Goal: Transaction & Acquisition: Purchase product/service

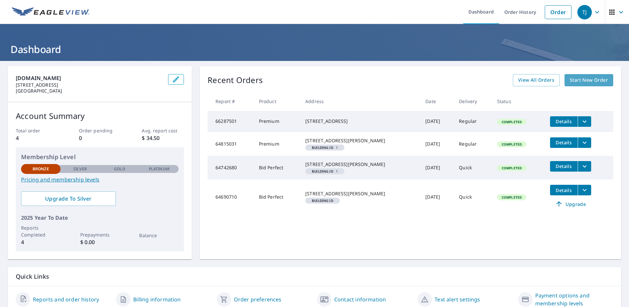
click at [582, 81] on span "Start New Order" at bounding box center [589, 80] width 38 height 8
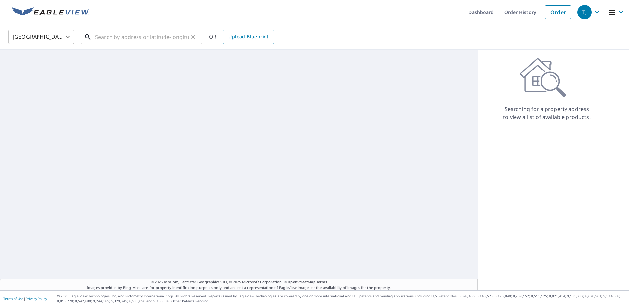
click at [126, 37] on input "text" at bounding box center [142, 37] width 94 height 18
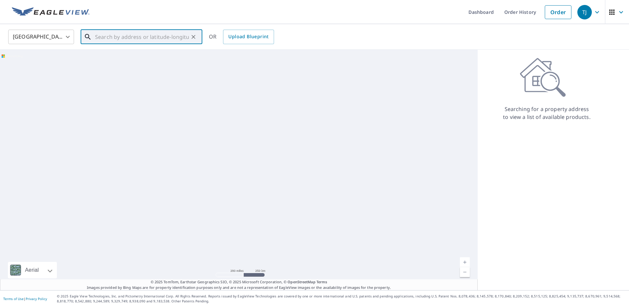
paste input "1654 [PERSON_NAME] Trail [PERSON_NAME], [GEOGRAPHIC_DATA]"
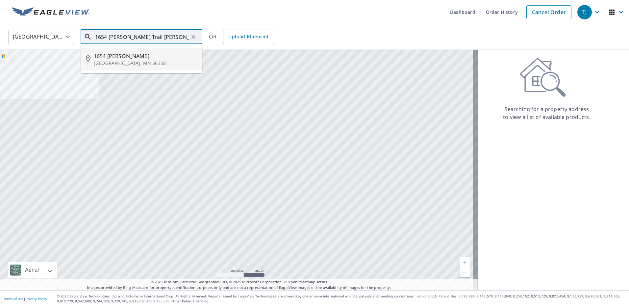
click at [136, 57] on span "1654 [PERSON_NAME]" at bounding box center [145, 56] width 103 height 8
type input "[STREET_ADDRESS][PERSON_NAME][PERSON_NAME]"
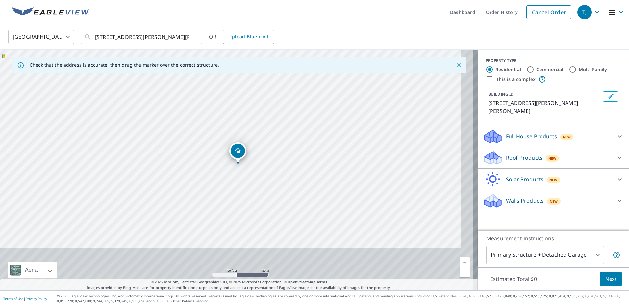
drag, startPoint x: 251, startPoint y: 176, endPoint x: 231, endPoint y: 109, distance: 69.7
click at [231, 109] on div "[STREET_ADDRESS][PERSON_NAME][PERSON_NAME]" at bounding box center [239, 170] width 478 height 240
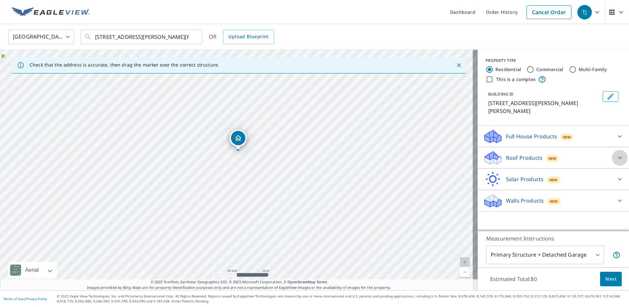
click at [616, 154] on icon at bounding box center [620, 158] width 8 height 8
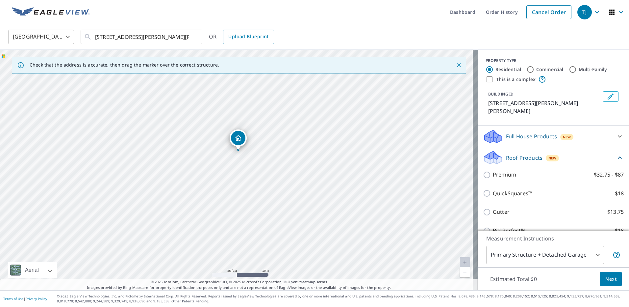
scroll to position [33, 0]
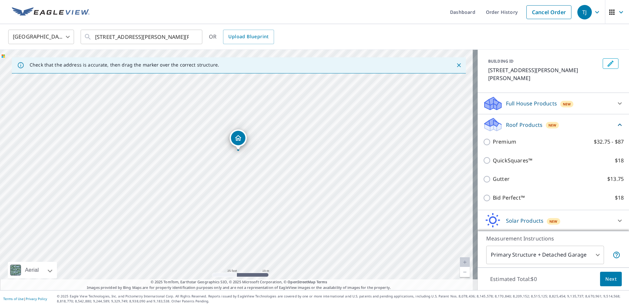
click at [525, 35] on div "United States [GEOGRAPHIC_DATA] ​ [STREET_ADDRESS][PERSON_NAME][PERSON_NAME] ​ …" at bounding box center [312, 36] width 618 height 15
click at [607, 281] on span "Next" at bounding box center [610, 279] width 11 height 8
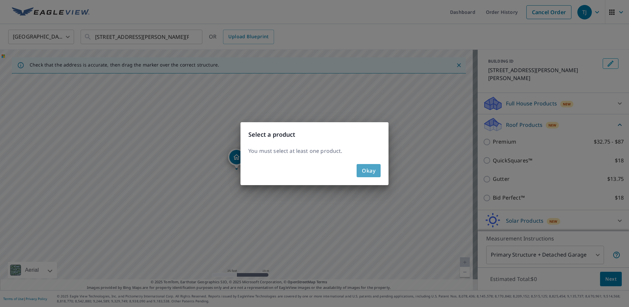
click at [369, 168] on span "Okay" at bounding box center [368, 170] width 13 height 9
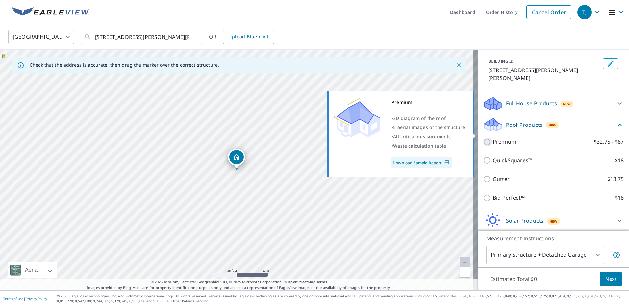
click at [483, 138] on input "Premium $32.75 - $87" at bounding box center [488, 142] width 10 height 8
checkbox input "true"
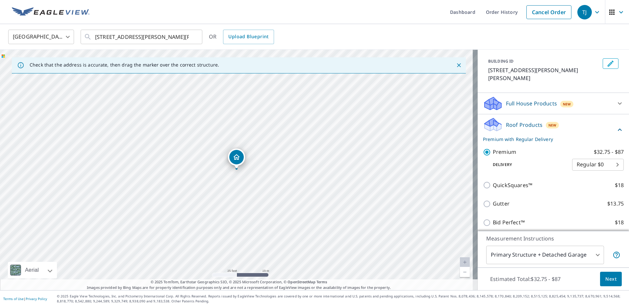
click at [607, 281] on span "Next" at bounding box center [610, 279] width 11 height 8
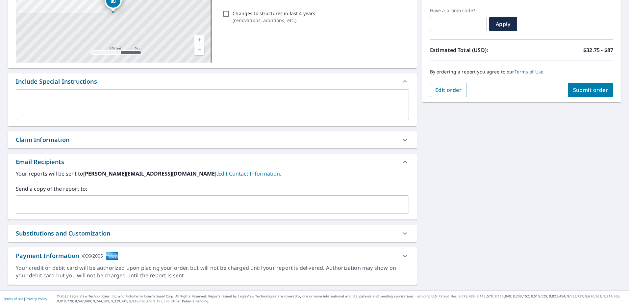
scroll to position [42, 0]
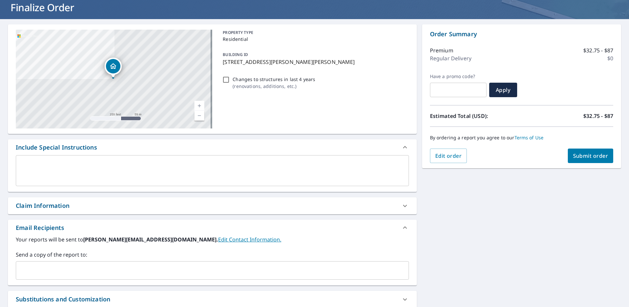
click at [58, 159] on div "x ​" at bounding box center [212, 170] width 393 height 31
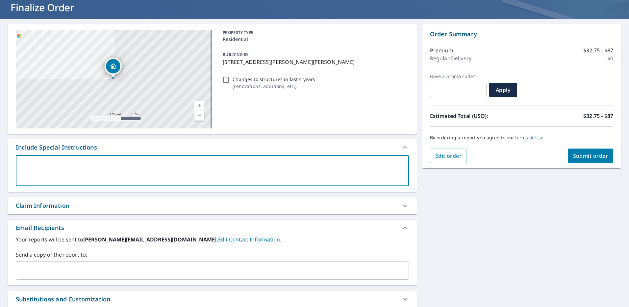
type textarea "T"
type textarea "x"
type textarea "Th"
type textarea "x"
type textarea "The"
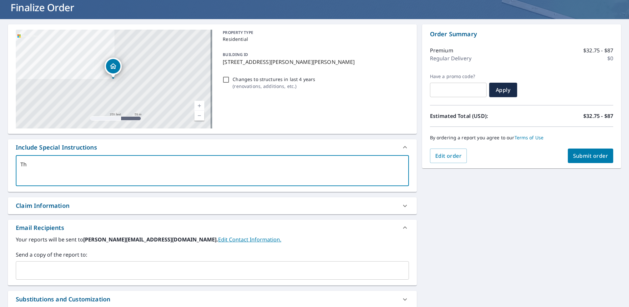
type textarea "x"
type textarea "There"
type textarea "x"
type textarea "Theree"
type textarea "x"
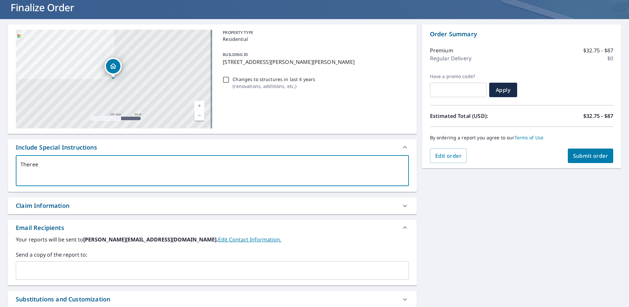
type textarea "Theree"
type textarea "x"
type textarea "Theree"
type textarea "x"
type textarea "There"
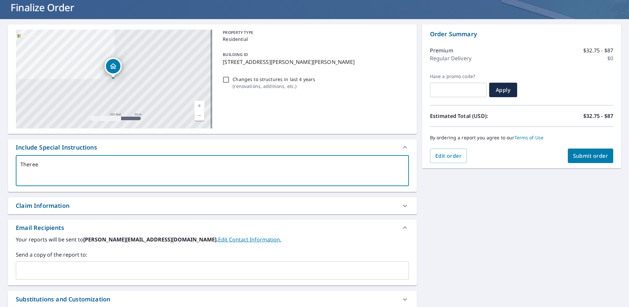
type textarea "x"
type textarea "There"
type textarea "x"
type textarea "There i"
type textarea "x"
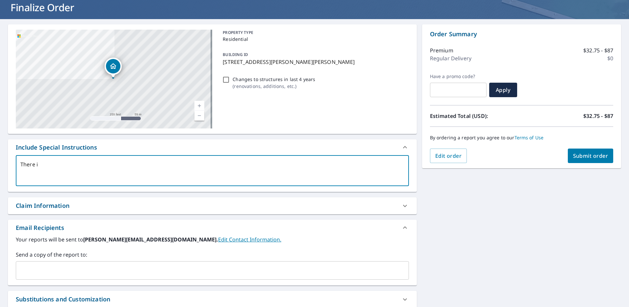
type textarea "There is"
type textarea "x"
type textarea "There is"
type textarea "x"
type textarea "There is a"
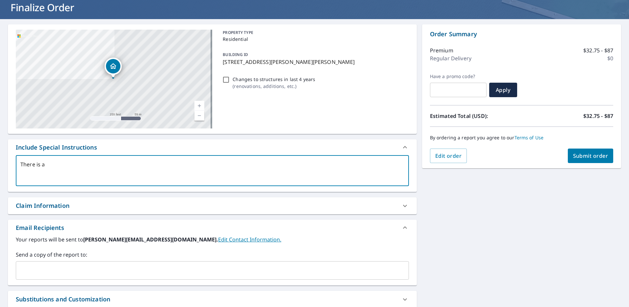
type textarea "x"
type textarea "There is a"
type textarea "x"
type textarea "There is a d"
type textarea "x"
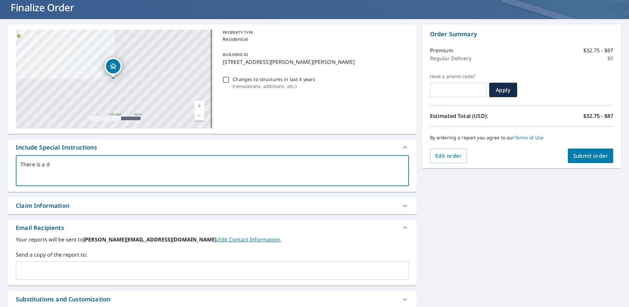
type textarea "There is a de"
type textarea "x"
type textarea "There is a det"
type textarea "x"
type textarea "There is a deta"
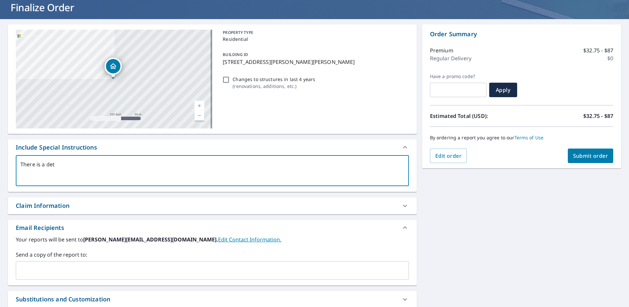
type textarea "x"
type textarea "There is a detat"
type textarea "x"
type textarea "There is a detatc"
type textarea "x"
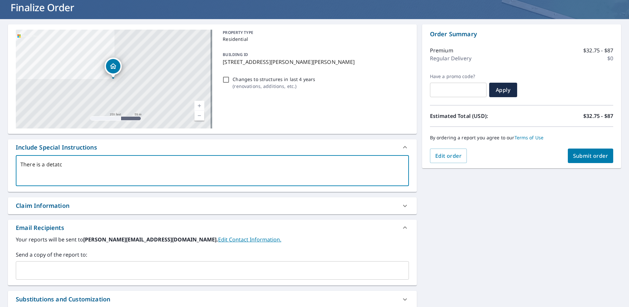
type textarea "There is a detatch"
type textarea "x"
type textarea "There is a detatche"
type textarea "x"
type textarea "There is a detatched"
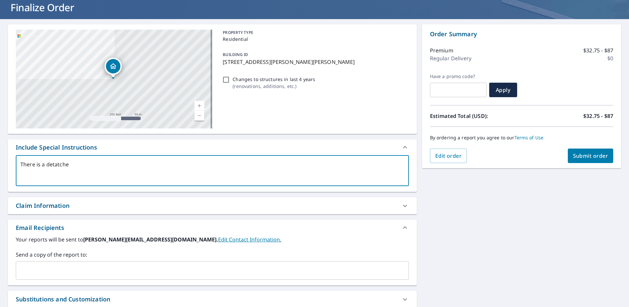
type textarea "x"
type textarea "There is a detatche"
type textarea "x"
type textarea "There is a detatch"
type textarea "x"
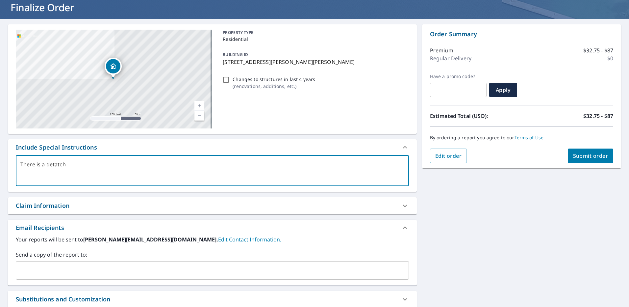
type textarea "There is a detatc"
type textarea "x"
type textarea "There is a detat"
type textarea "x"
type textarea "There is a deta"
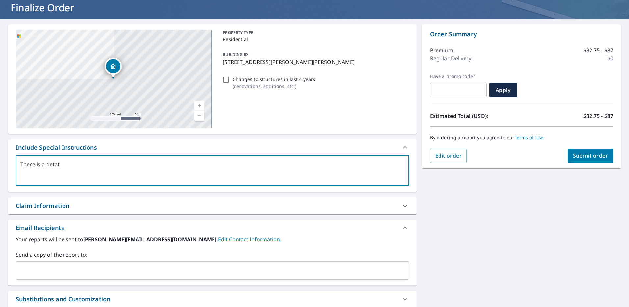
type textarea "x"
type textarea "There is a detac"
type textarea "x"
type textarea "There is a detach"
type textarea "x"
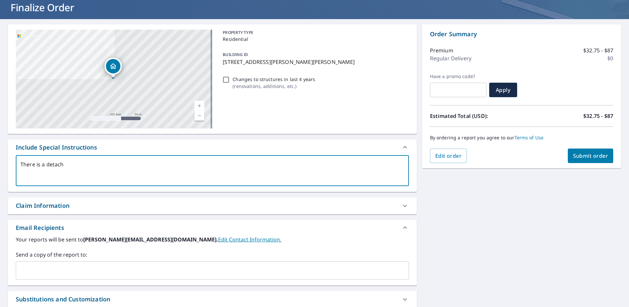
type textarea "There is a detache"
type textarea "x"
type textarea "There is a detached"
type textarea "x"
type textarea "There is a detached"
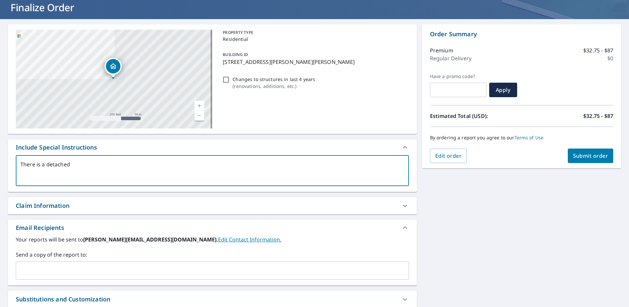
type textarea "x"
type textarea "There is a detached g"
type textarea "x"
type textarea "There is a detached ga"
type textarea "x"
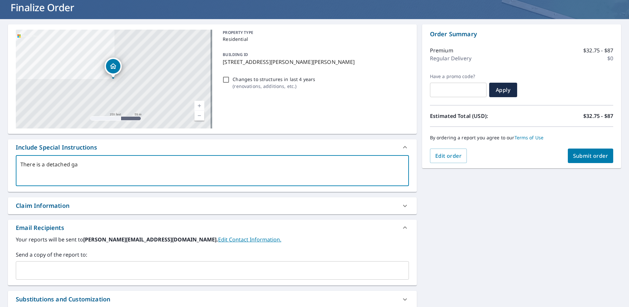
type textarea "There is a detached gar"
type textarea "x"
type textarea "There is a detached gara"
type textarea "x"
type textarea "There is a detached garag"
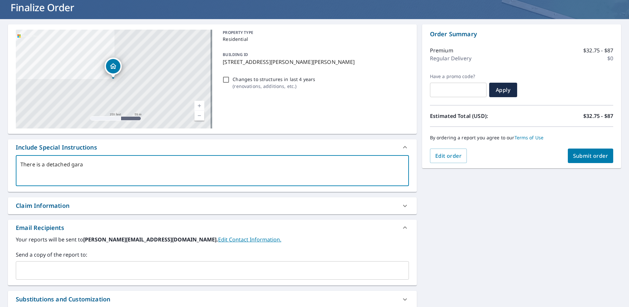
type textarea "x"
type textarea "There is a detached garage"
type textarea "x"
type textarea "There is a detached garage"
type textarea "x"
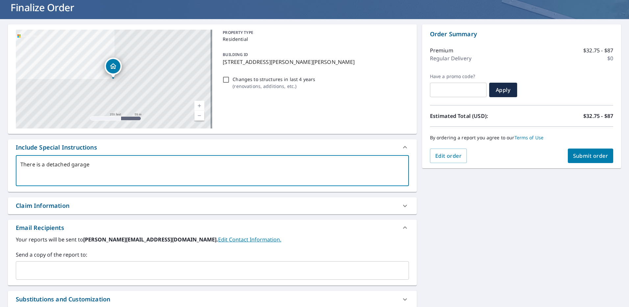
type textarea "There is a detached garage I"
type textarea "x"
type textarea "There is a detached garage I"
type textarea "x"
type textarea "There is a detached garage I a"
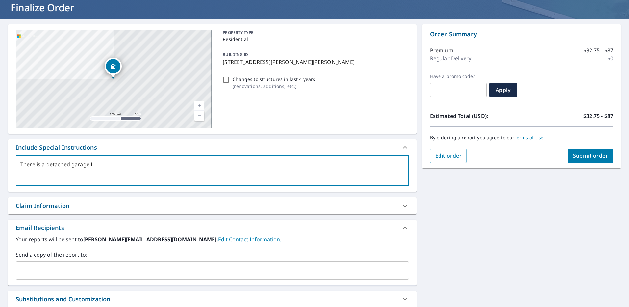
type textarea "x"
type textarea "There is a detached garage I am"
type textarea "x"
type textarea "There is a detached garage I am"
type textarea "x"
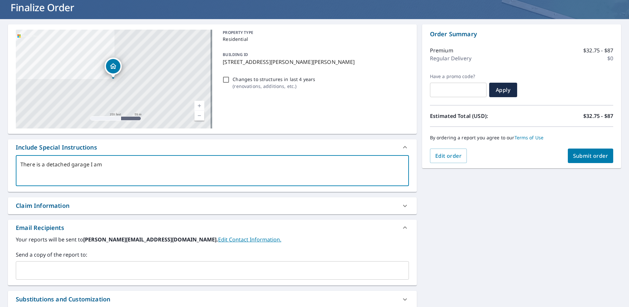
type textarea "There is a detached garage I am l"
type textarea "x"
type textarea "There is a detached garage I am lo"
type textarea "x"
type textarea "There is a detached garage I am loo"
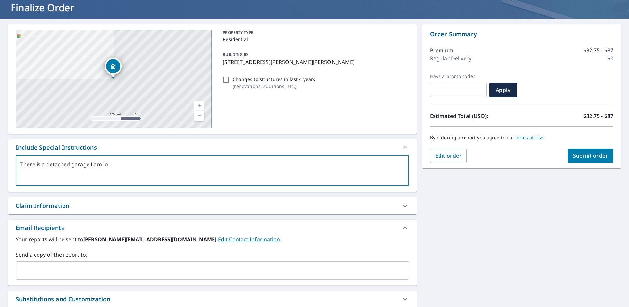
type textarea "x"
type textarea "There is a detached garage I am look"
type textarea "x"
type textarea "There is a detached garage I am looki"
type textarea "x"
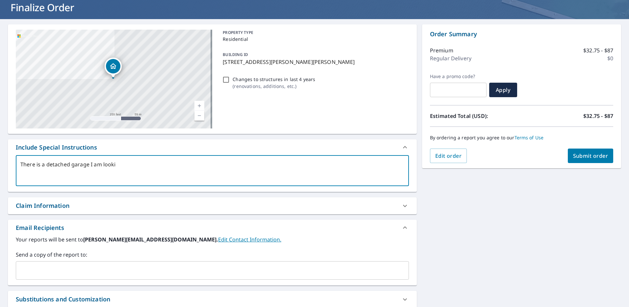
type textarea "There is a detached garage I am lookin"
type textarea "x"
type textarea "There is a detached garage I am looking"
type textarea "x"
type textarea "There is a detached garage I am looking"
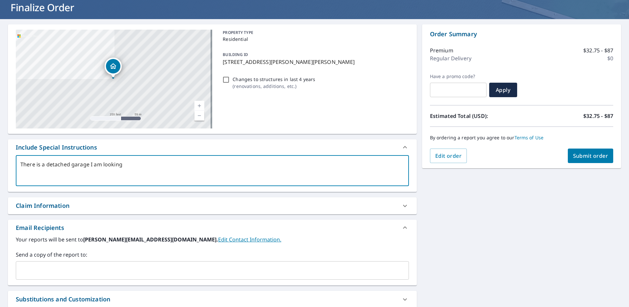
type textarea "x"
type textarea "There is a detached garage I am looking t"
type textarea "x"
type textarea "There is a detached garage I am looking to"
type textarea "x"
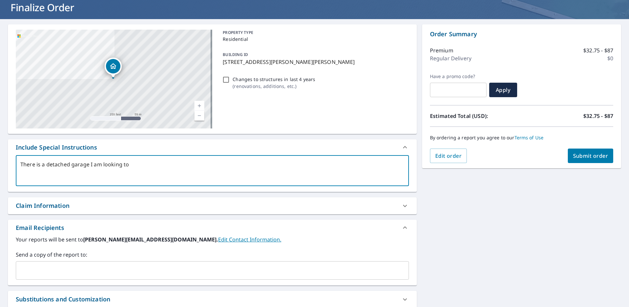
type textarea "There is a detached garage I am looking to"
type textarea "x"
type textarea "There is a detached garage I am looking to h"
type textarea "x"
type textarea "There is a detached garage I am looking to ha"
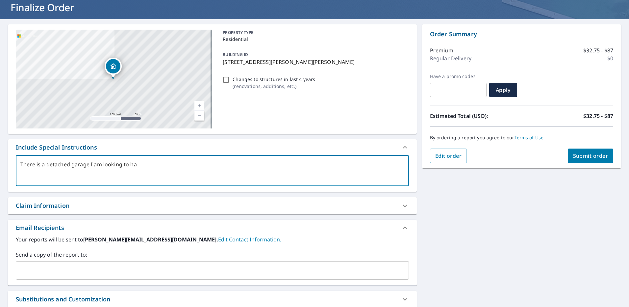
type textarea "x"
type textarea "There is a detached garage I am looking to hav"
type textarea "x"
type textarea "There is a detached garage I am looking to have"
type textarea "x"
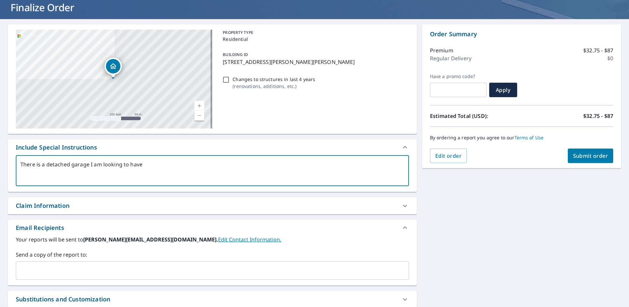
type textarea "There is a detached garage I am looking to have"
type textarea "x"
type textarea "There is a detached garage I am looking to have c"
type textarea "x"
type textarea "There is a detached garage I am looking to have co"
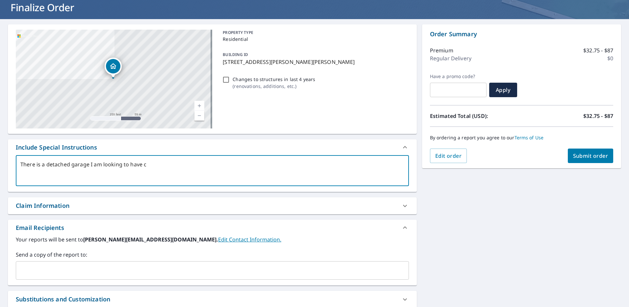
type textarea "x"
type textarea "There is a detached garage I am looking to have com"
type textarea "x"
type textarea "There is a detached garage I am looking to have comp"
type textarea "x"
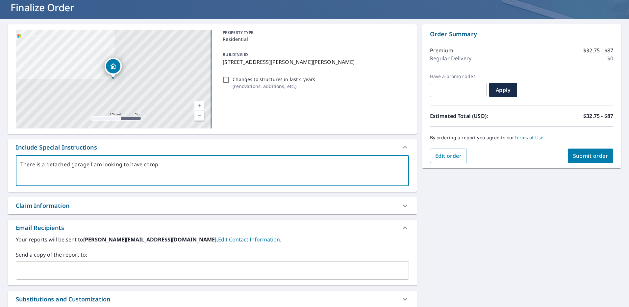
type textarea "There is a detached garage I am looking to have compl"
type textarea "x"
type textarea "There is a detached garage I am looking to have comple"
type textarea "x"
type textarea "There is a detached garage I am looking to have complet"
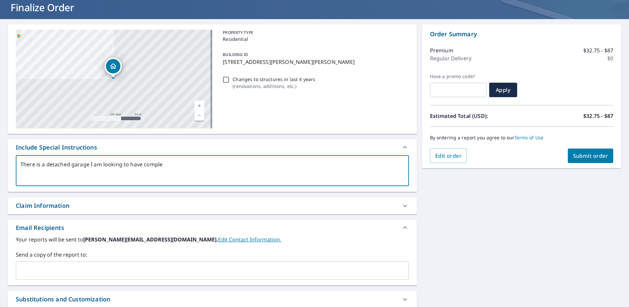
type textarea "x"
type textarea "There is a detached garage I am looking to have complete"
type textarea "x"
type textarea "There is a detached garage I am looking to have completed"
type textarea "x"
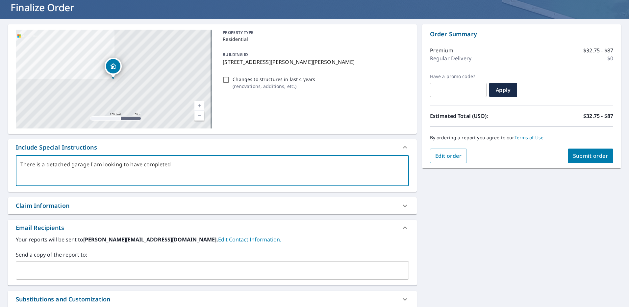
type textarea "There is a detached garage I am looking to have completed."
type textarea "x"
type textarea "There is a detached garage I am looking to have completed."
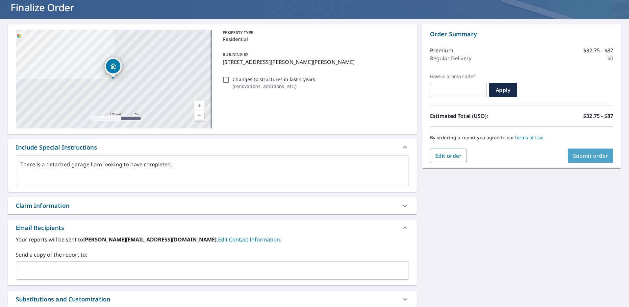
click at [587, 159] on span "Submit order" at bounding box center [590, 155] width 35 height 7
type textarea "x"
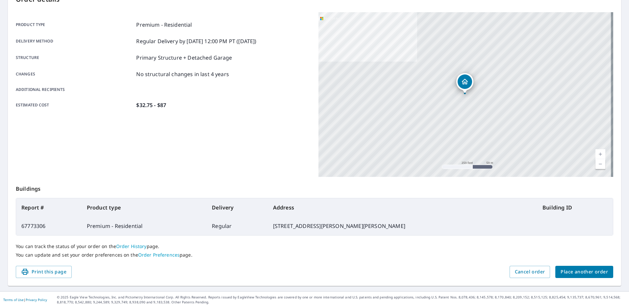
scroll to position [81, 0]
